Goal: Task Accomplishment & Management: Manage account settings

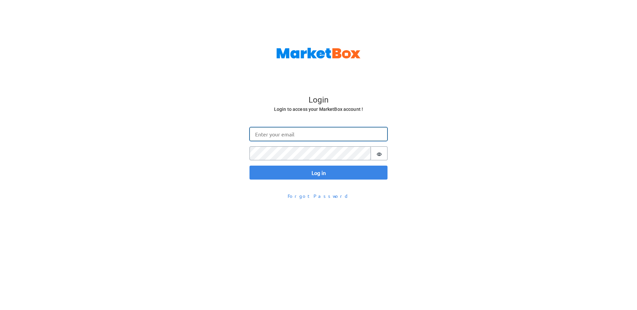
click at [268, 133] on input "Email" at bounding box center [319, 134] width 138 height 14
click at [267, 130] on input "[PERSON_NAME][EMAIL_ADDRESS][DOMAIN_NAME]" at bounding box center [319, 134] width 138 height 14
type input "[PERSON_NAME][EMAIL_ADDRESS][DOMAIN_NAME]"
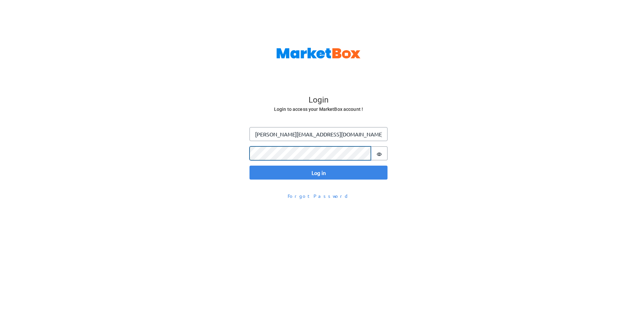
click at [250, 166] on button "Log in" at bounding box center [319, 173] width 138 height 14
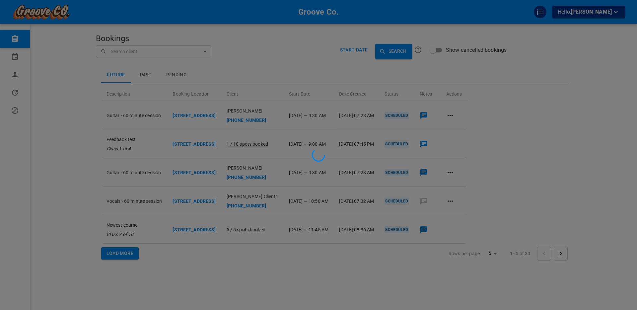
scroll to position [1, 0]
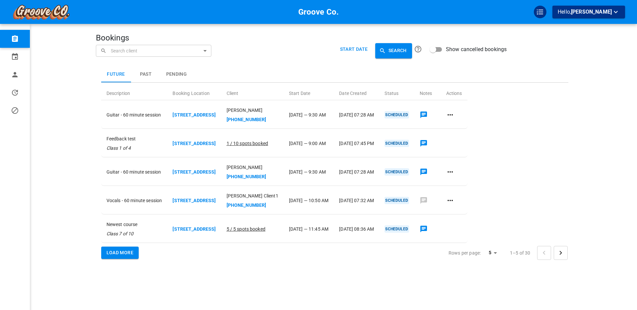
click at [73, 140] on div "Future Past Pending Description Booking Location Client Start Date Date Created…" at bounding box center [321, 151] width 504 height 238
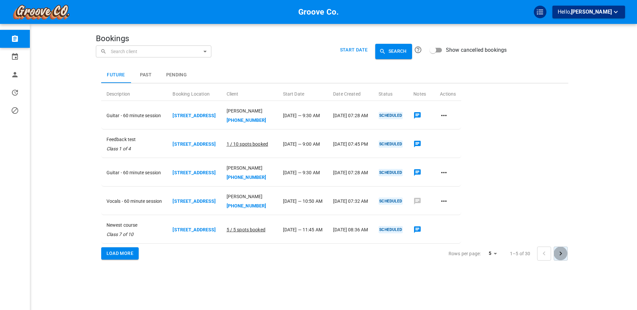
click at [562, 251] on icon "Go to next page" at bounding box center [561, 254] width 8 height 8
click at [563, 251] on icon "Go to next page" at bounding box center [561, 254] width 8 height 8
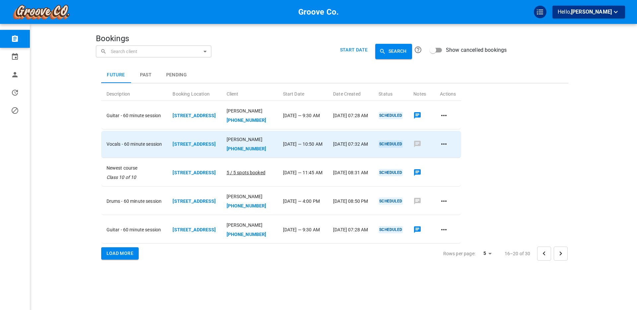
click at [447, 143] on icon at bounding box center [443, 143] width 5 height 1
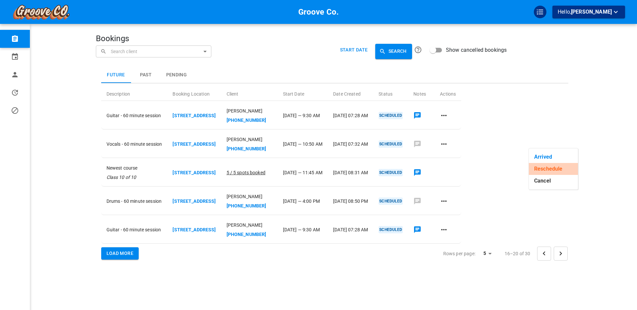
click at [541, 167] on li "Reschedule" at bounding box center [553, 169] width 49 height 12
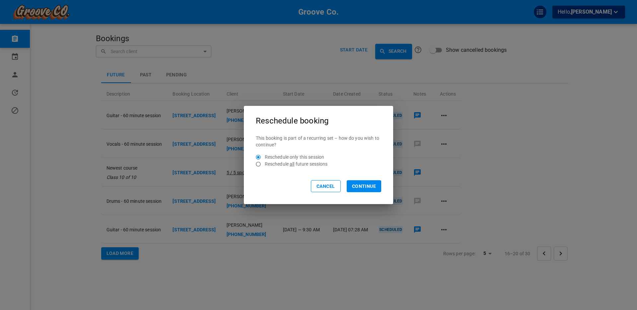
click at [367, 187] on button "Continue" at bounding box center [364, 186] width 35 height 12
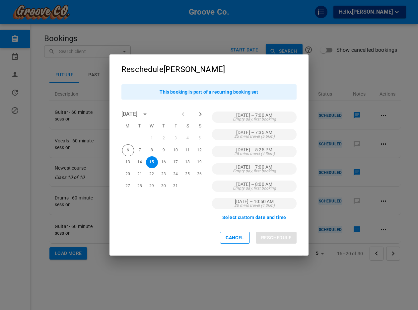
click at [378, 71] on div "Reschedule Daniel This booking is part of a recurring booking set October 2025 …" at bounding box center [209, 155] width 418 height 310
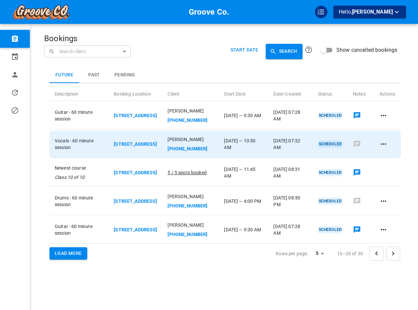
click at [384, 145] on icon at bounding box center [383, 143] width 5 height 1
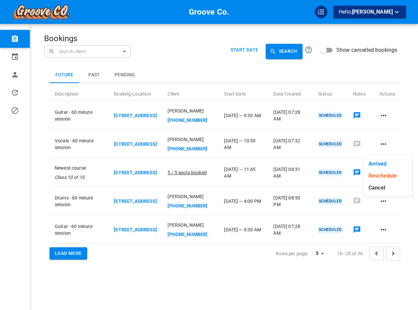
click at [383, 174] on li "Reschedule" at bounding box center [387, 176] width 49 height 12
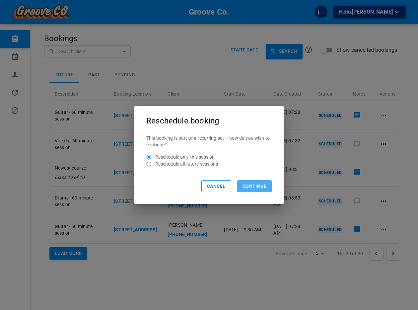
click at [248, 187] on button "Continue" at bounding box center [254, 186] width 35 height 12
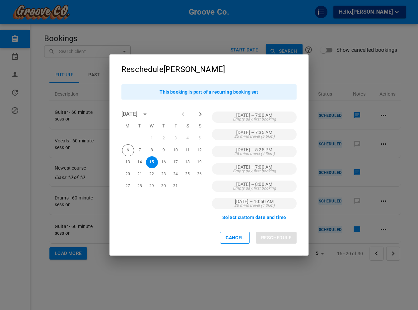
click at [222, 64] on h2 "Reschedule Daniel" at bounding box center [209, 66] width 199 height 24
click at [268, 135] on span "25 mins travel (5.6km)" at bounding box center [254, 136] width 40 height 4
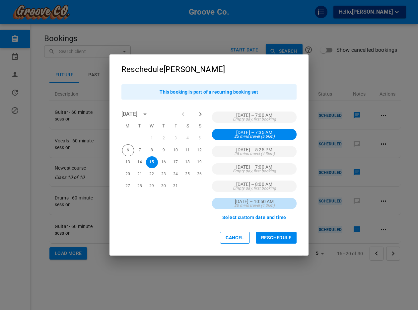
click at [272, 203] on span "20 mins travel (4.3km)" at bounding box center [254, 205] width 40 height 4
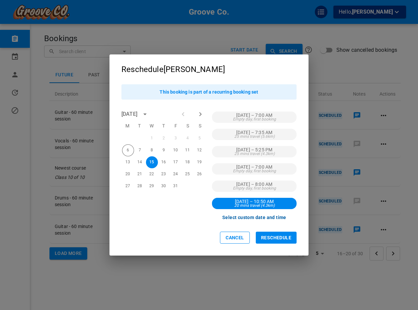
click at [253, 217] on button "Select custom date and time" at bounding box center [254, 217] width 64 height 5
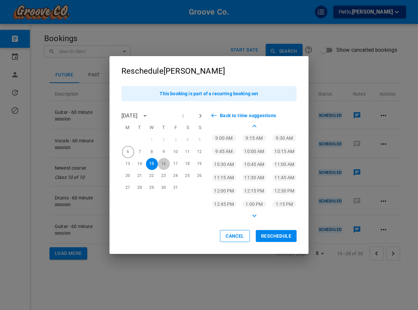
click at [165, 164] on button "16" at bounding box center [164, 164] width 12 height 12
click at [282, 203] on p "1:15 PM" at bounding box center [284, 204] width 17 height 7
